Goal: Transaction & Acquisition: Purchase product/service

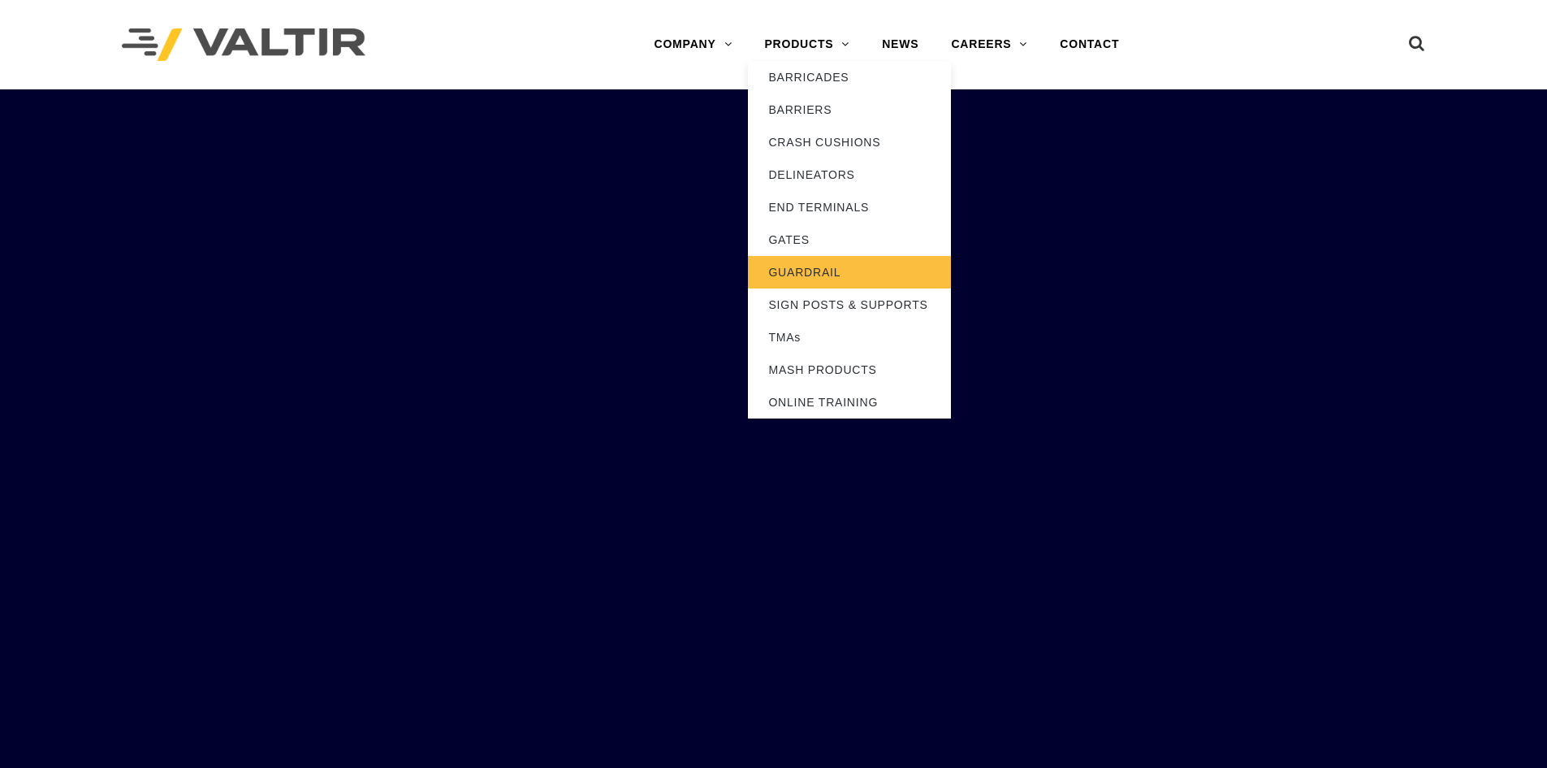
click at [816, 278] on link "GUARDRAIL" at bounding box center [849, 272] width 203 height 32
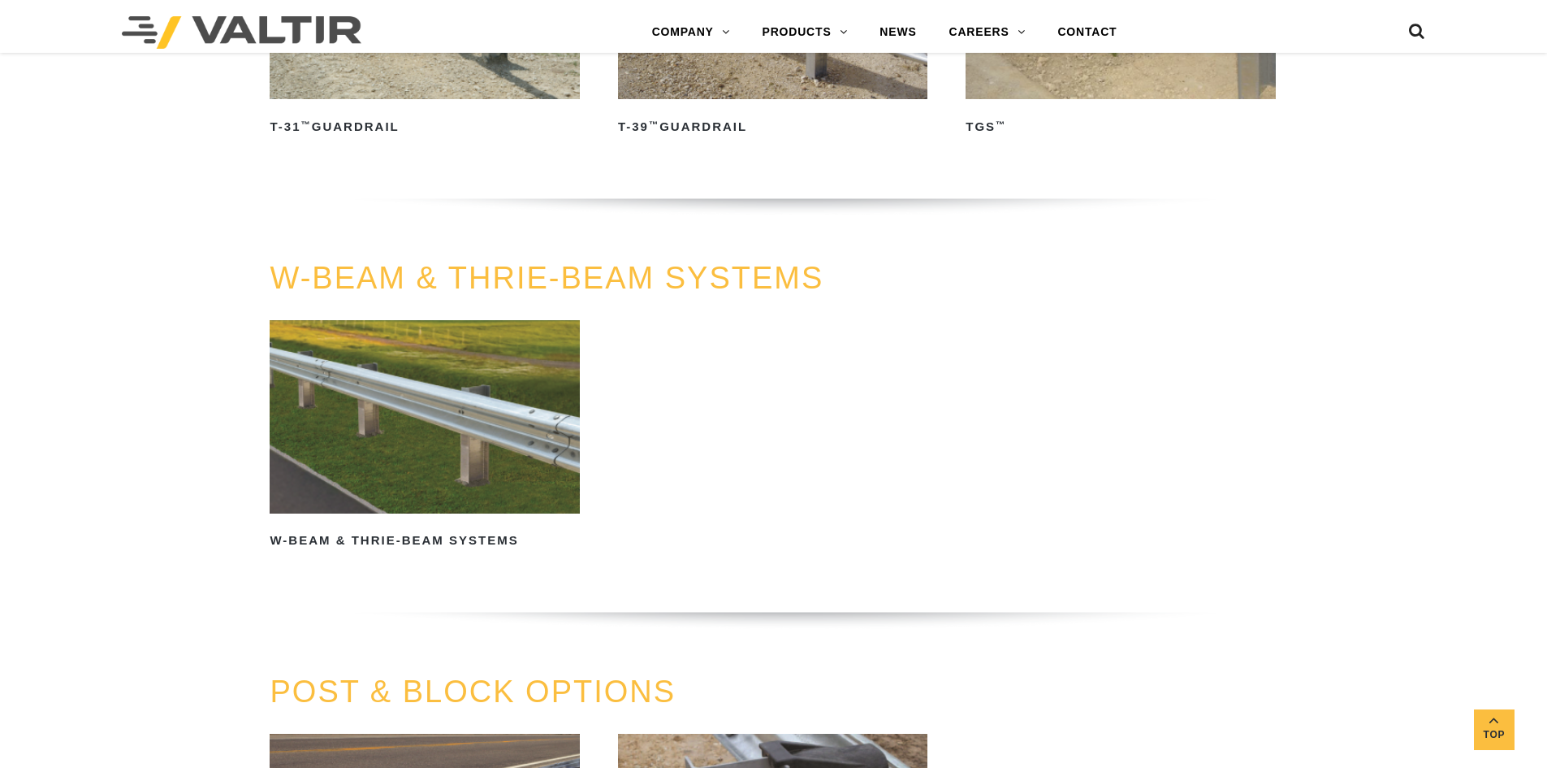
scroll to position [1056, 0]
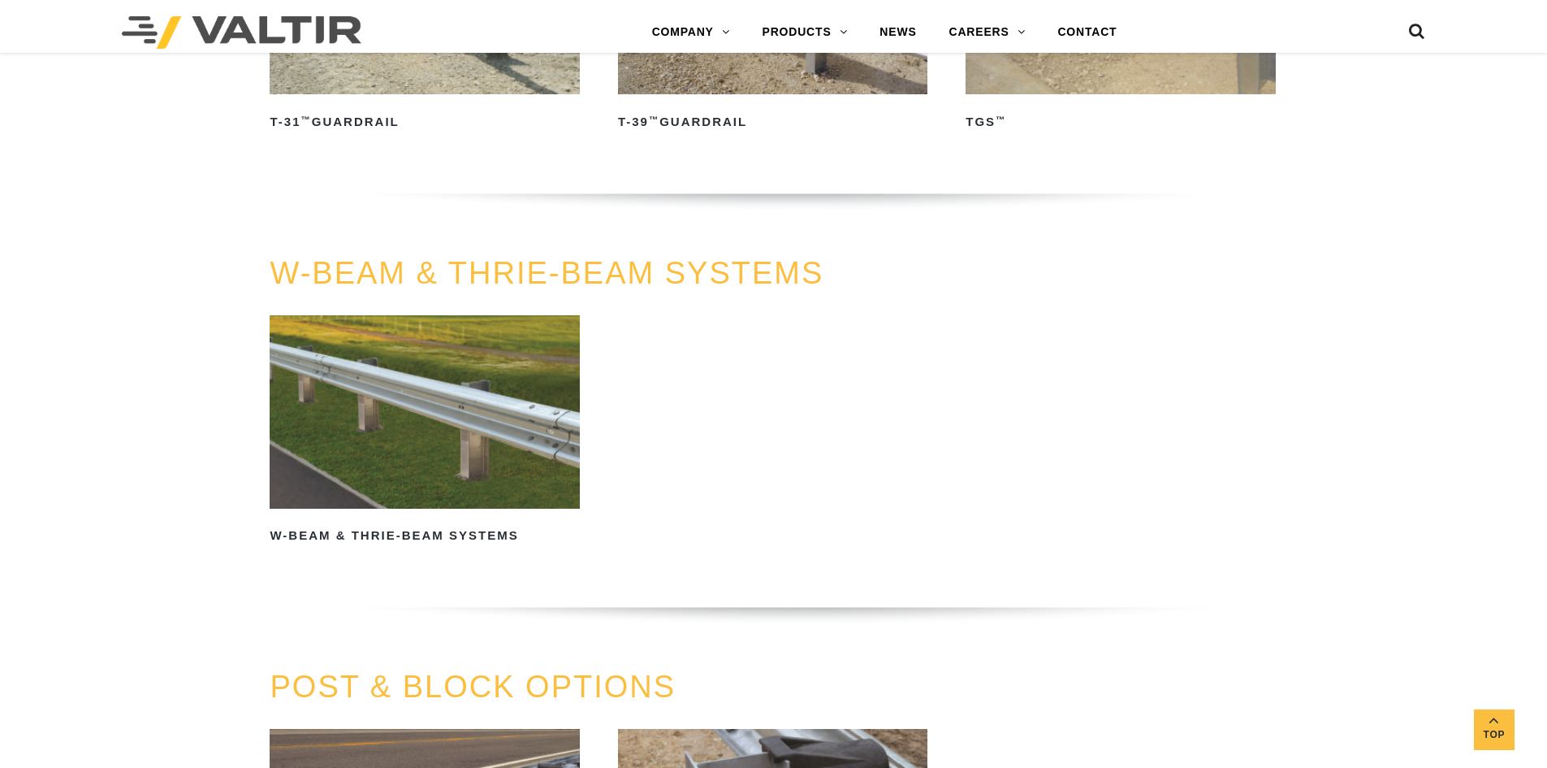
click at [446, 394] on img at bounding box center [424, 411] width 309 height 193
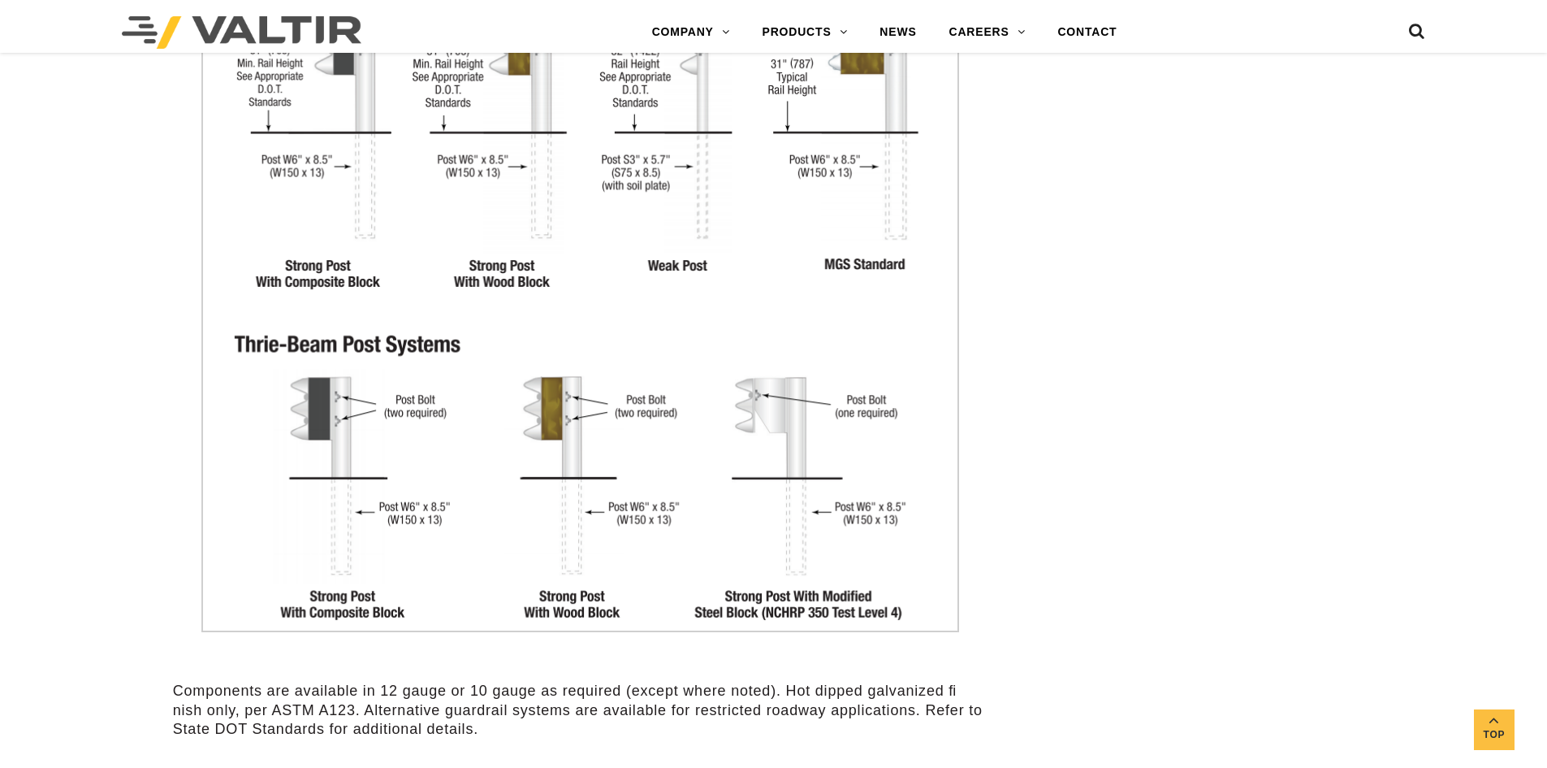
scroll to position [2112, 0]
